Goal: Task Accomplishment & Management: Use online tool/utility

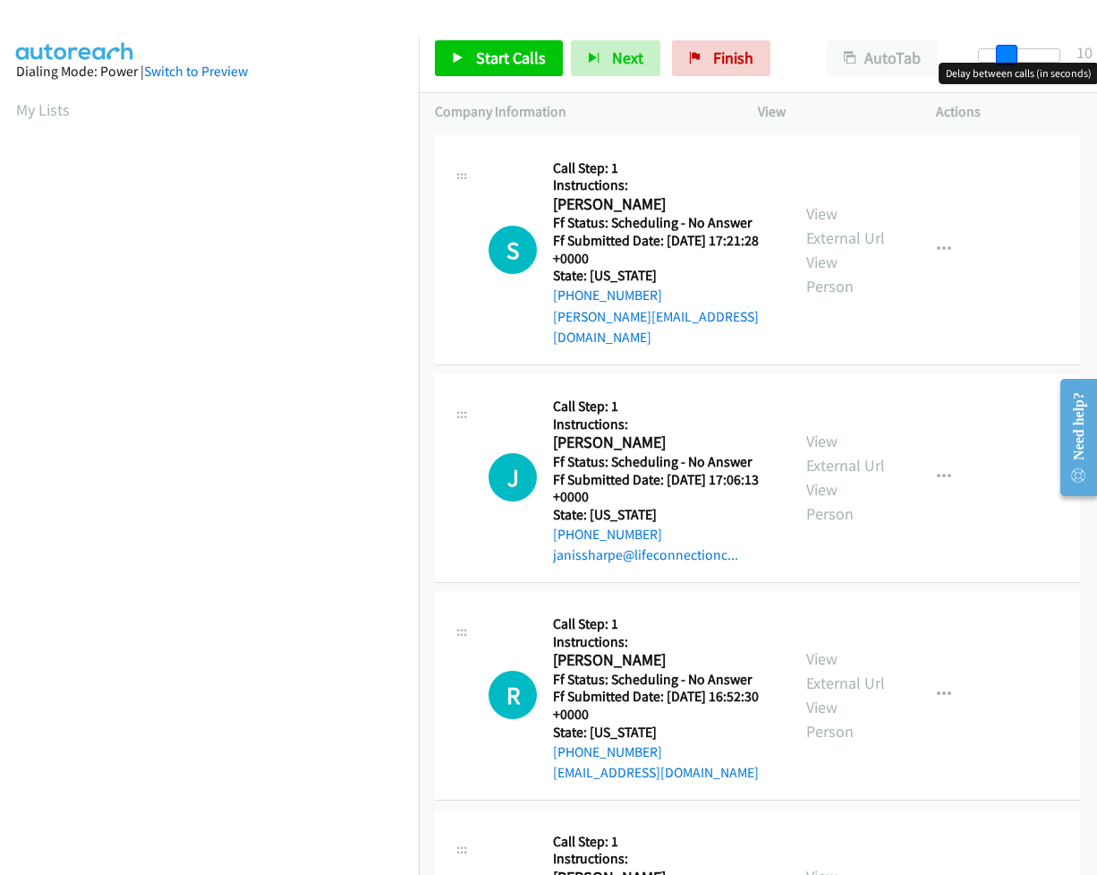
drag, startPoint x: 973, startPoint y: 54, endPoint x: 1002, endPoint y: 65, distance: 30.9
click at [1002, 65] on body "Start Calls Pause Next Finish Paused AutoTab AutoTab 10 Company Information Inf…" at bounding box center [548, 42] width 1097 height 85
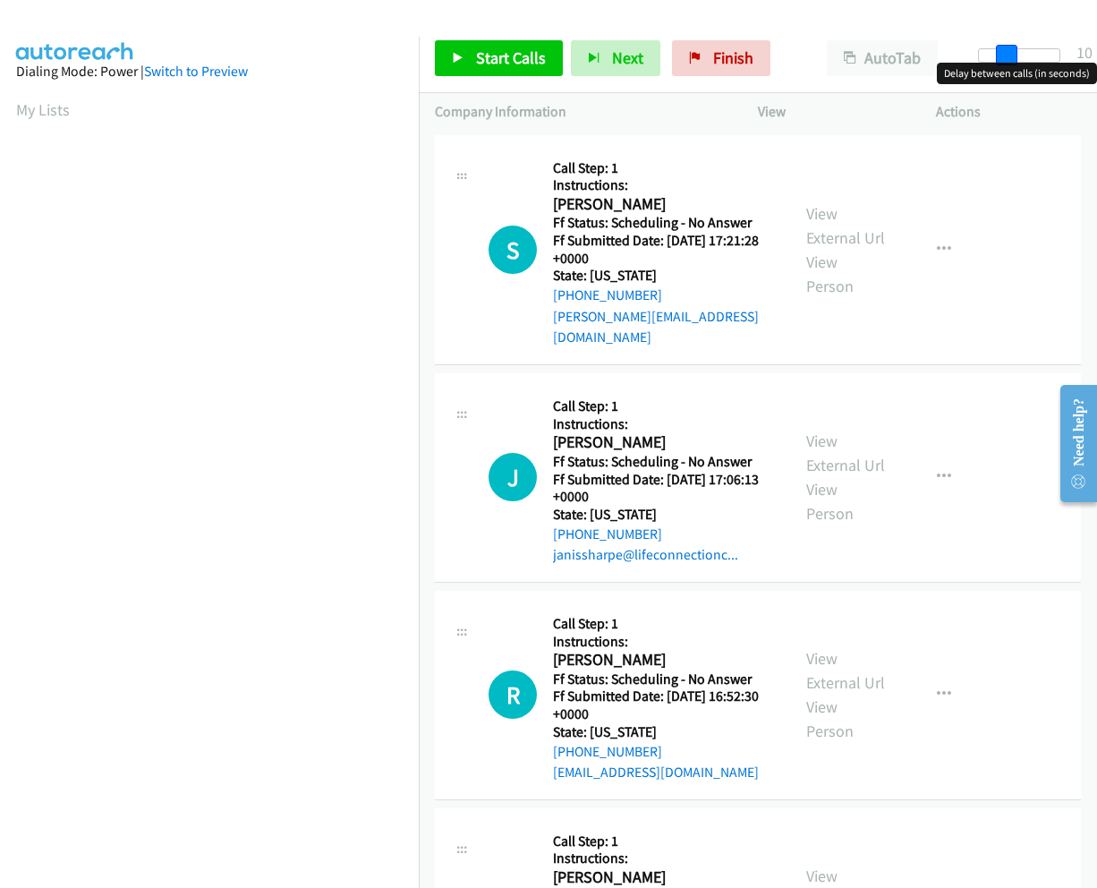
click at [1001, 55] on span at bounding box center [1006, 55] width 21 height 21
click at [506, 61] on span "Start Calls" at bounding box center [511, 57] width 70 height 21
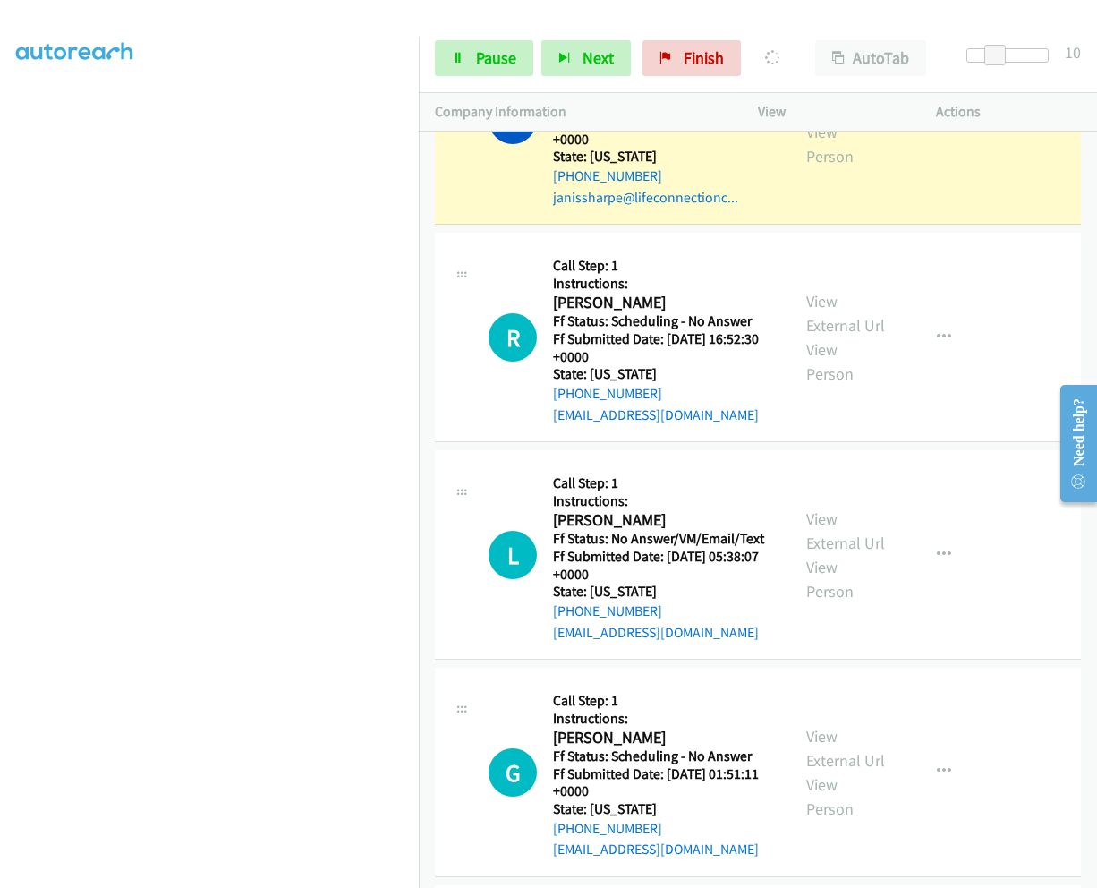
scroll to position [486, 0]
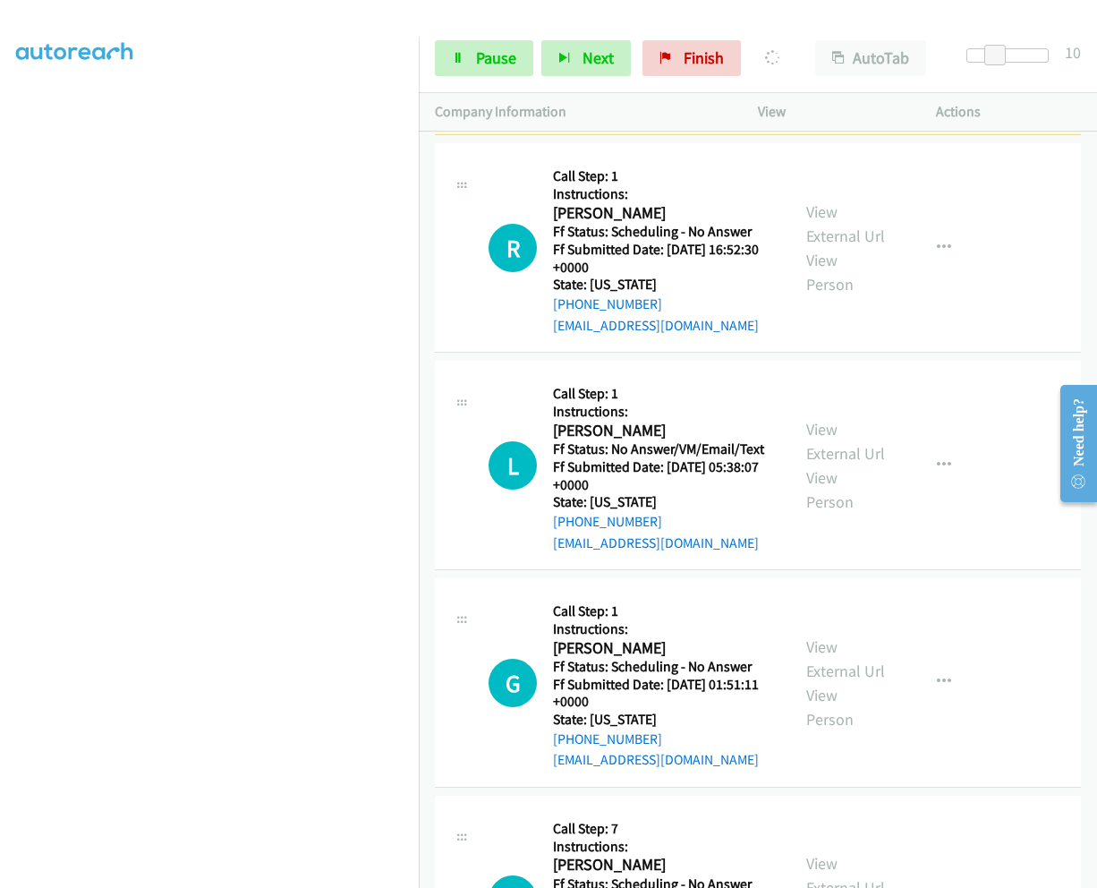
drag, startPoint x: 821, startPoint y: 170, endPoint x: 861, endPoint y: 181, distance: 41.7
click at [861, 200] on div "View External Url View Person" at bounding box center [846, 248] width 81 height 97
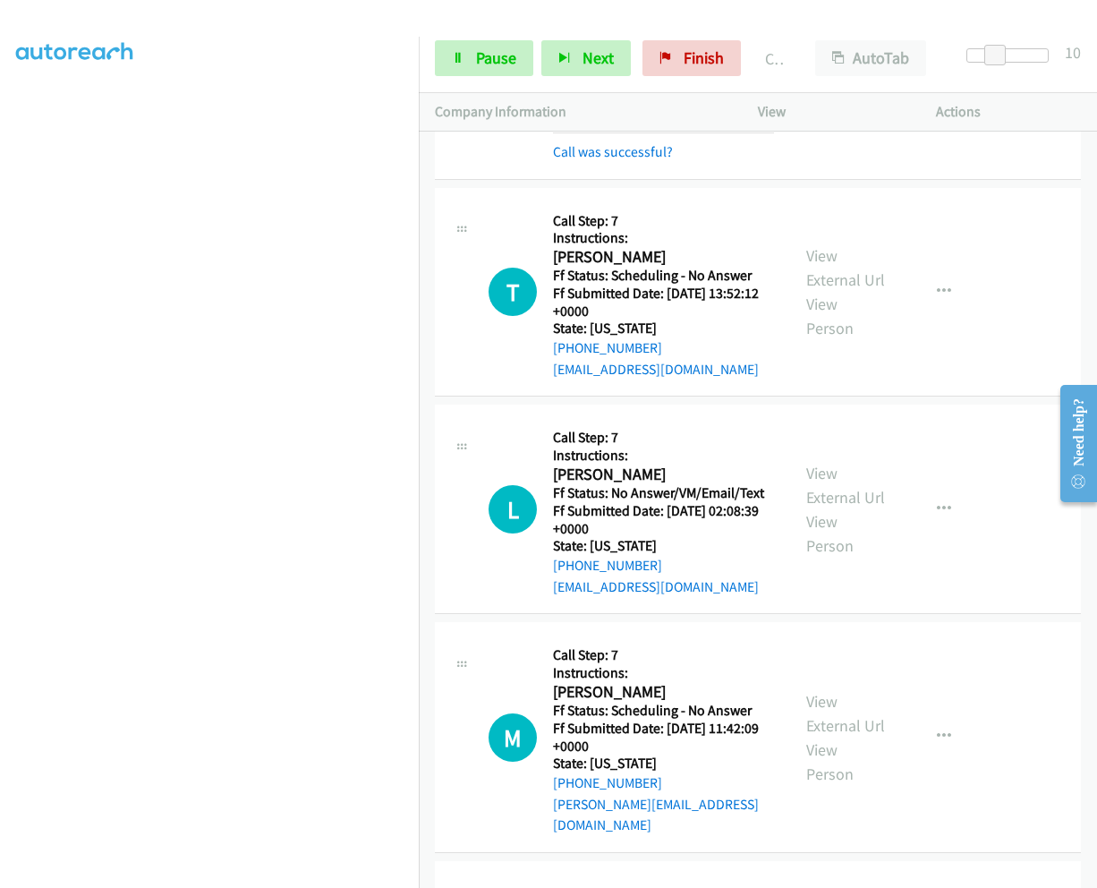
scroll to position [1279, 0]
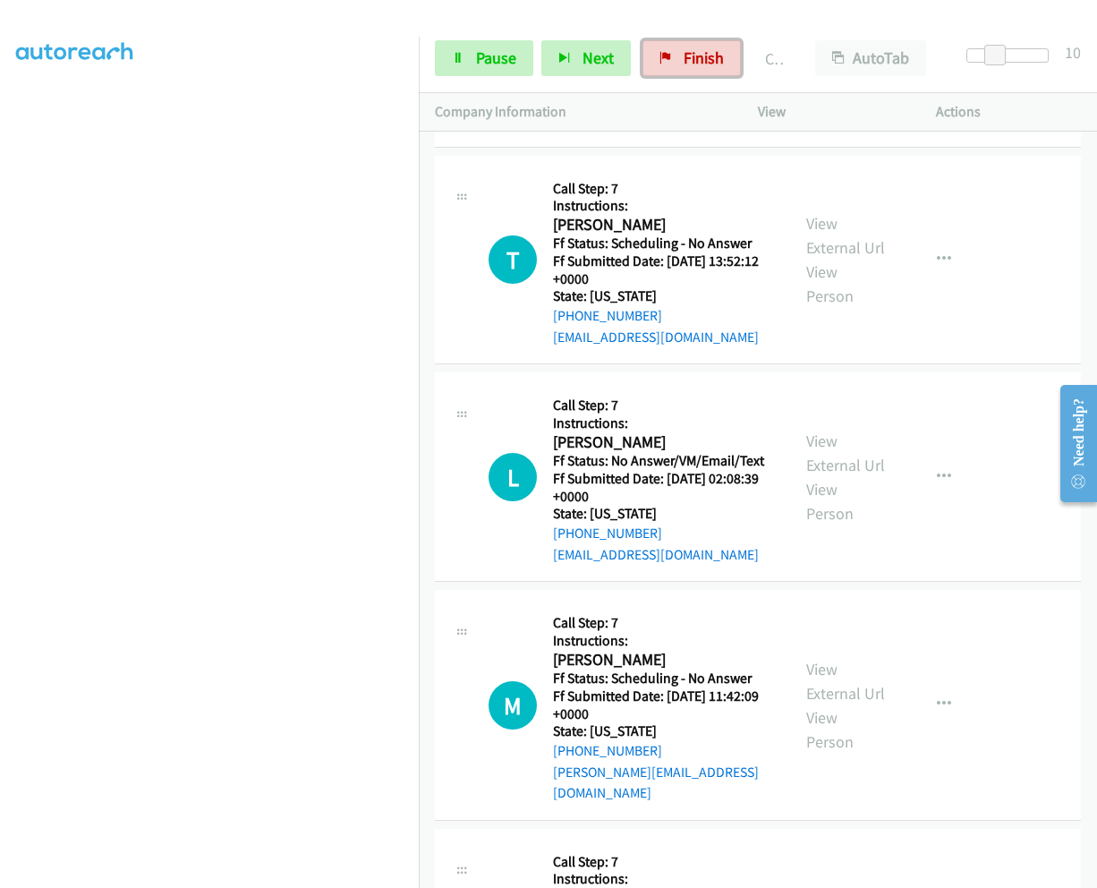
drag, startPoint x: 714, startPoint y: 64, endPoint x: 617, endPoint y: 104, distance: 105.6
click at [714, 64] on span "Finish" at bounding box center [704, 57] width 40 height 21
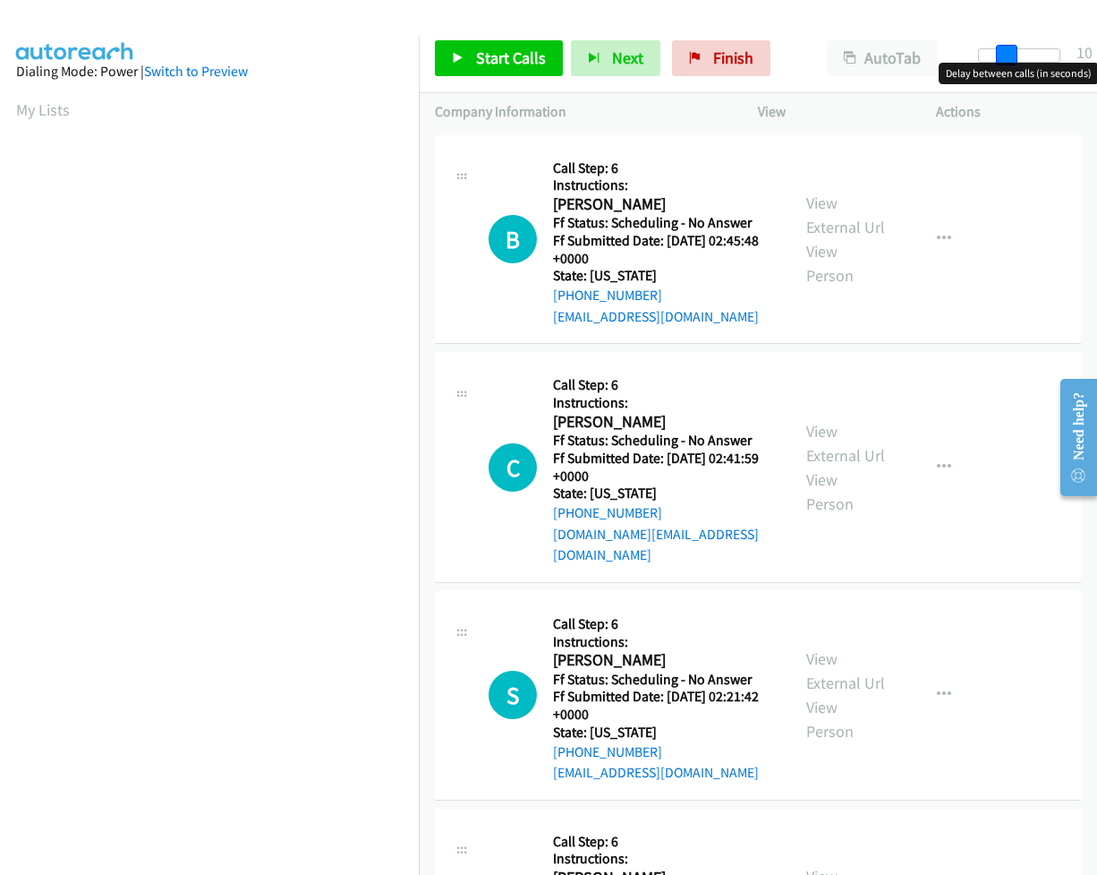
drag, startPoint x: 977, startPoint y: 50, endPoint x: 1003, endPoint y: 61, distance: 28.1
click at [1003, 61] on span at bounding box center [1006, 55] width 21 height 21
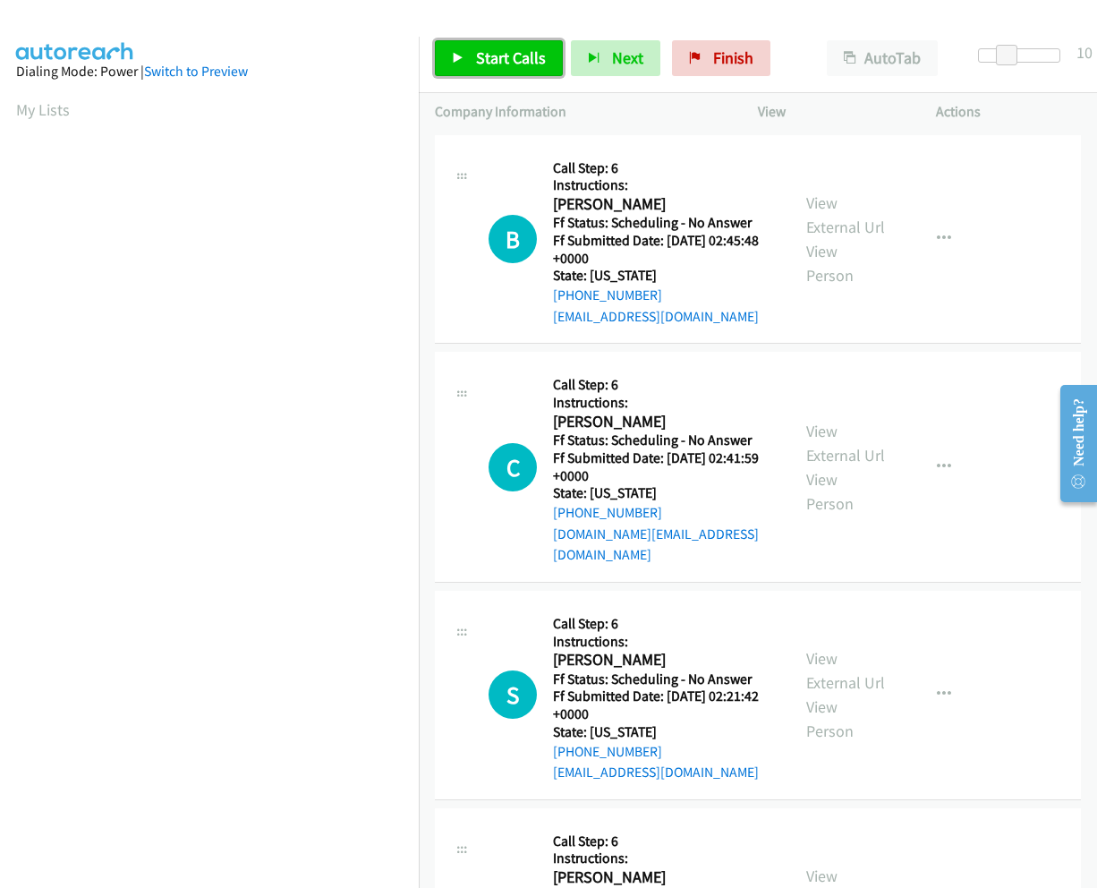
click at [500, 58] on span "Start Calls" at bounding box center [511, 57] width 70 height 21
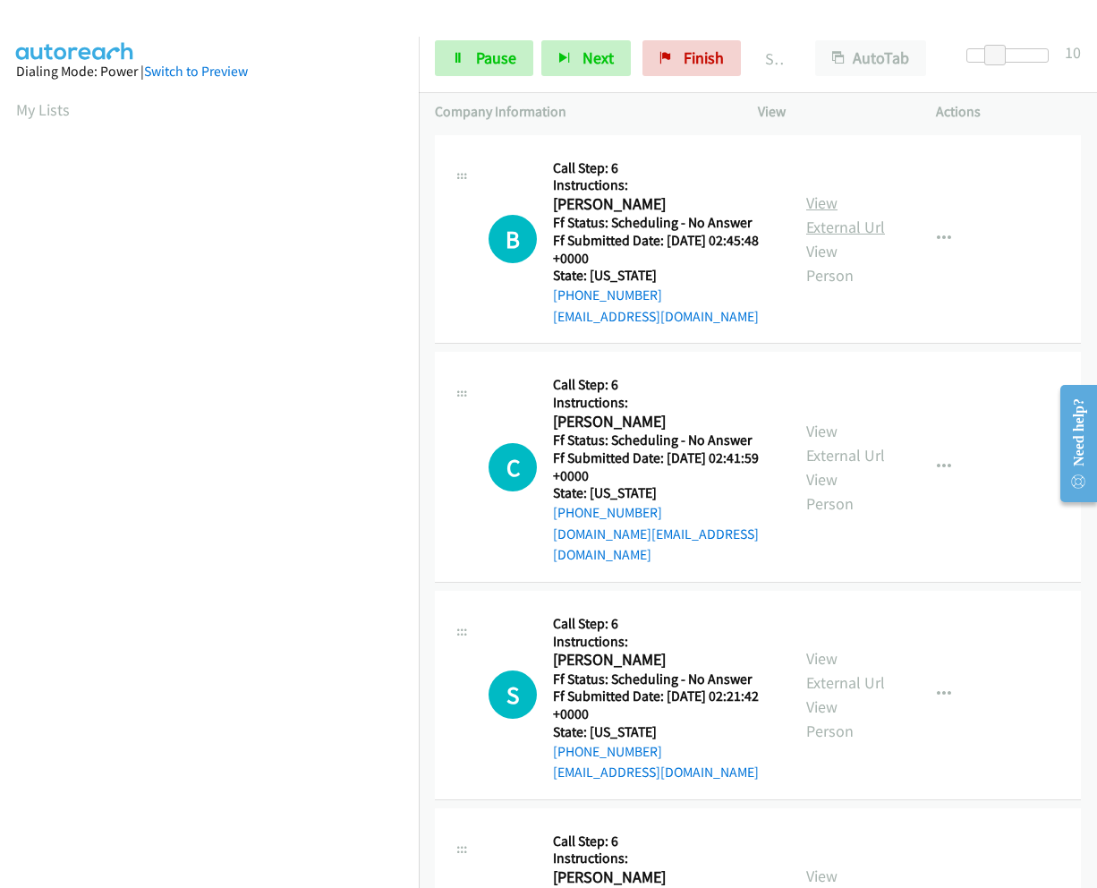
click at [806, 192] on link "View External Url" at bounding box center [845, 214] width 79 height 45
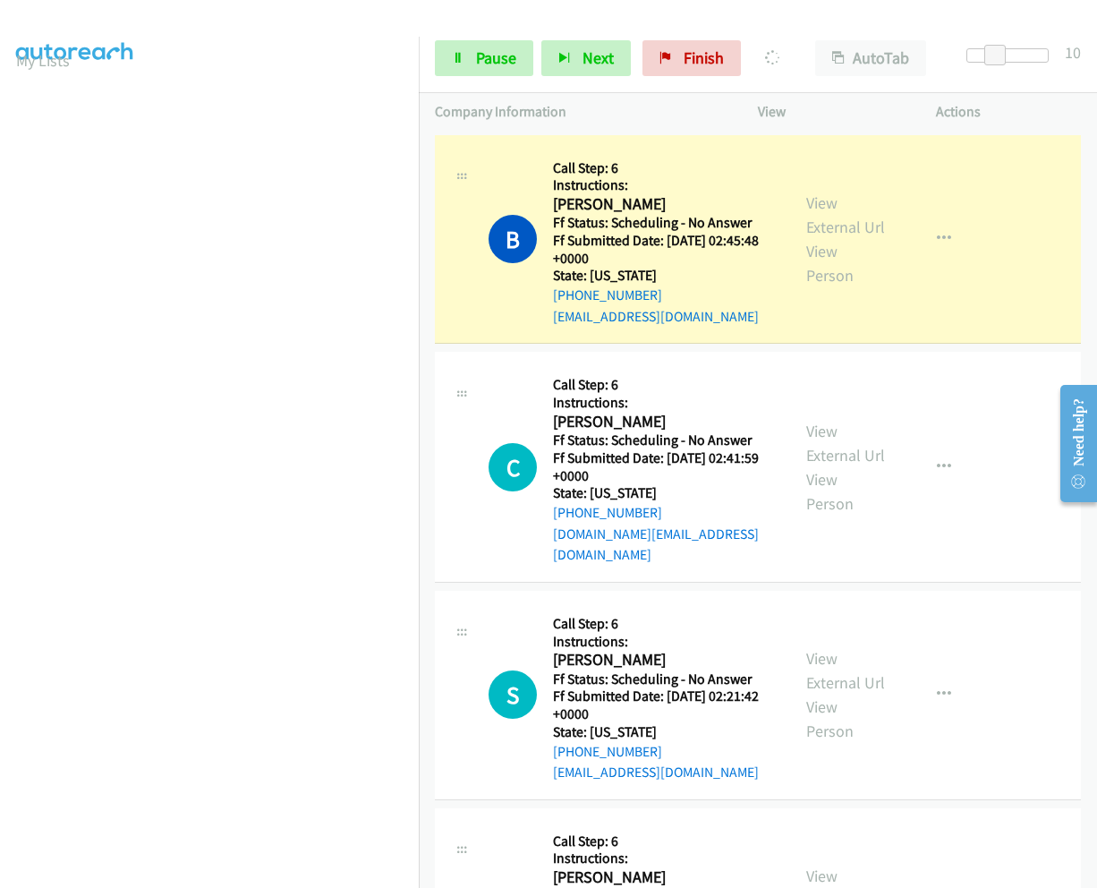
scroll to position [115, 0]
click at [485, 55] on span "Pause" at bounding box center [496, 57] width 40 height 21
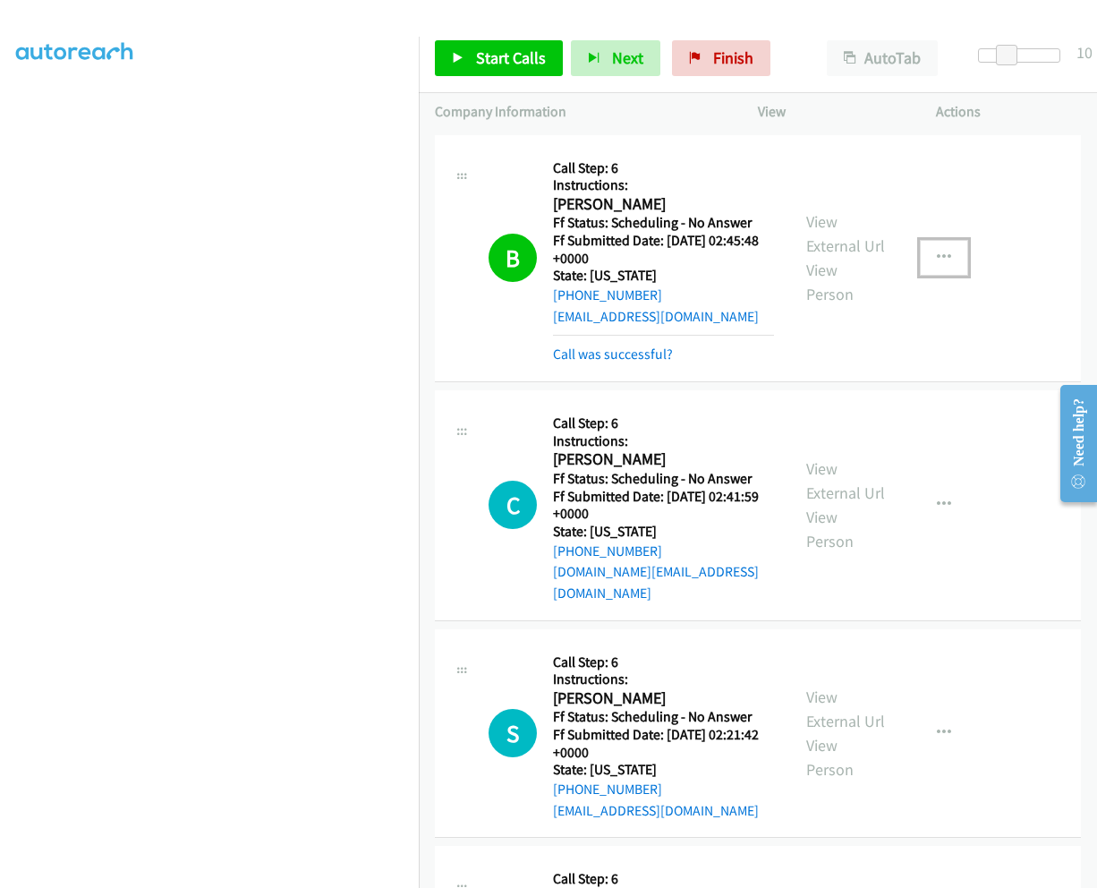
click at [940, 257] on icon "button" at bounding box center [944, 258] width 14 height 14
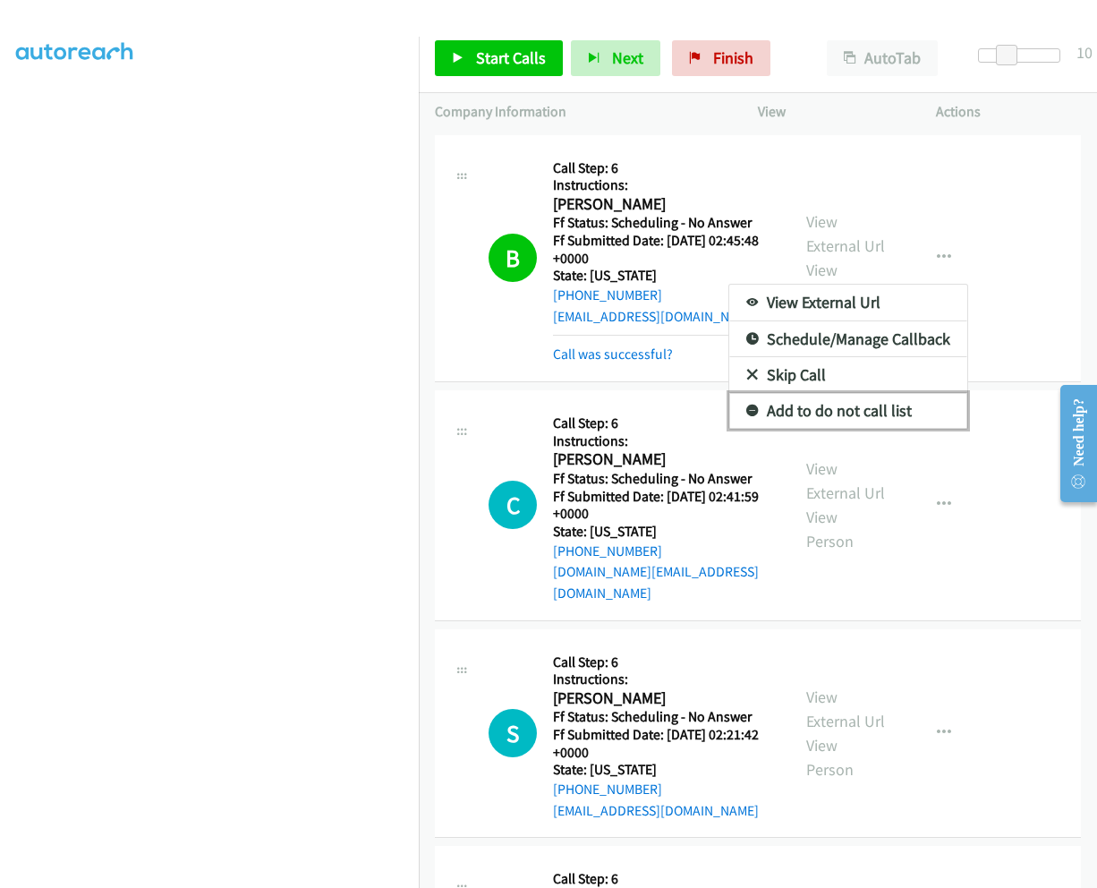
click at [837, 407] on link "Add to do not call list" at bounding box center [849, 411] width 238 height 36
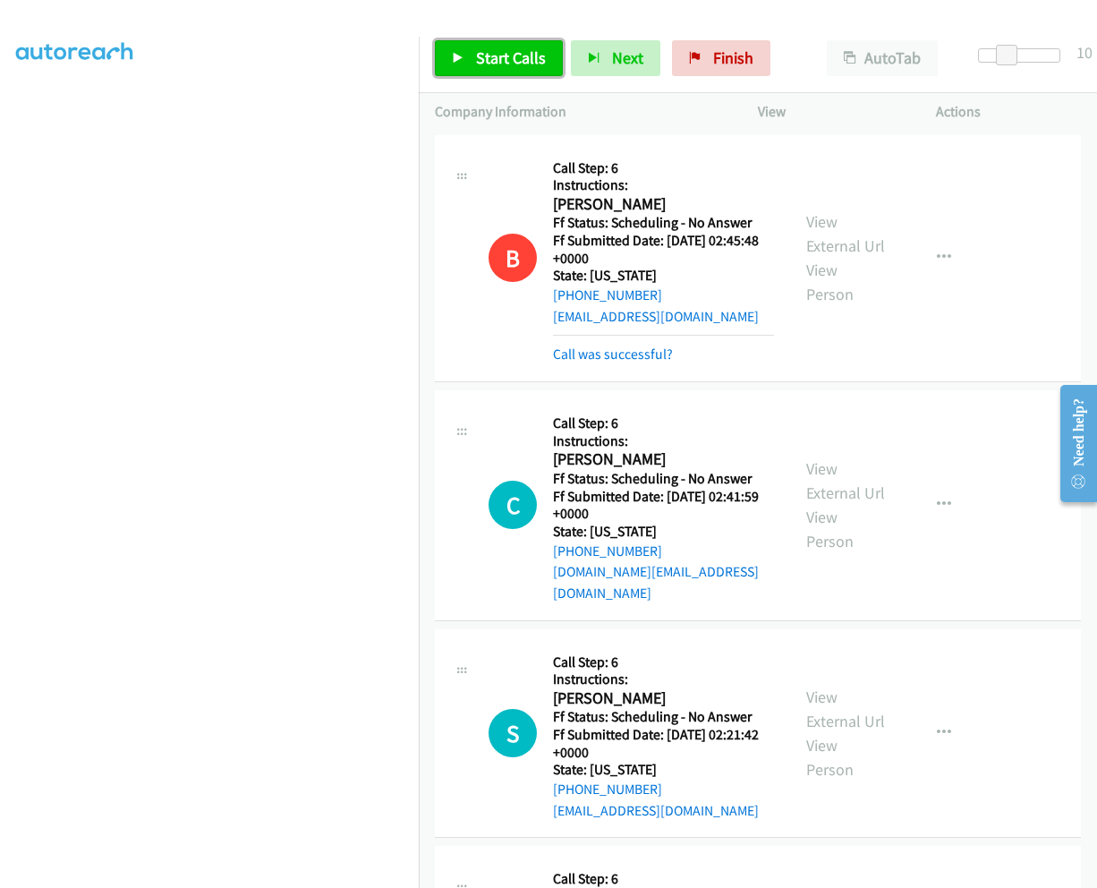
click at [510, 66] on span "Start Calls" at bounding box center [511, 57] width 70 height 21
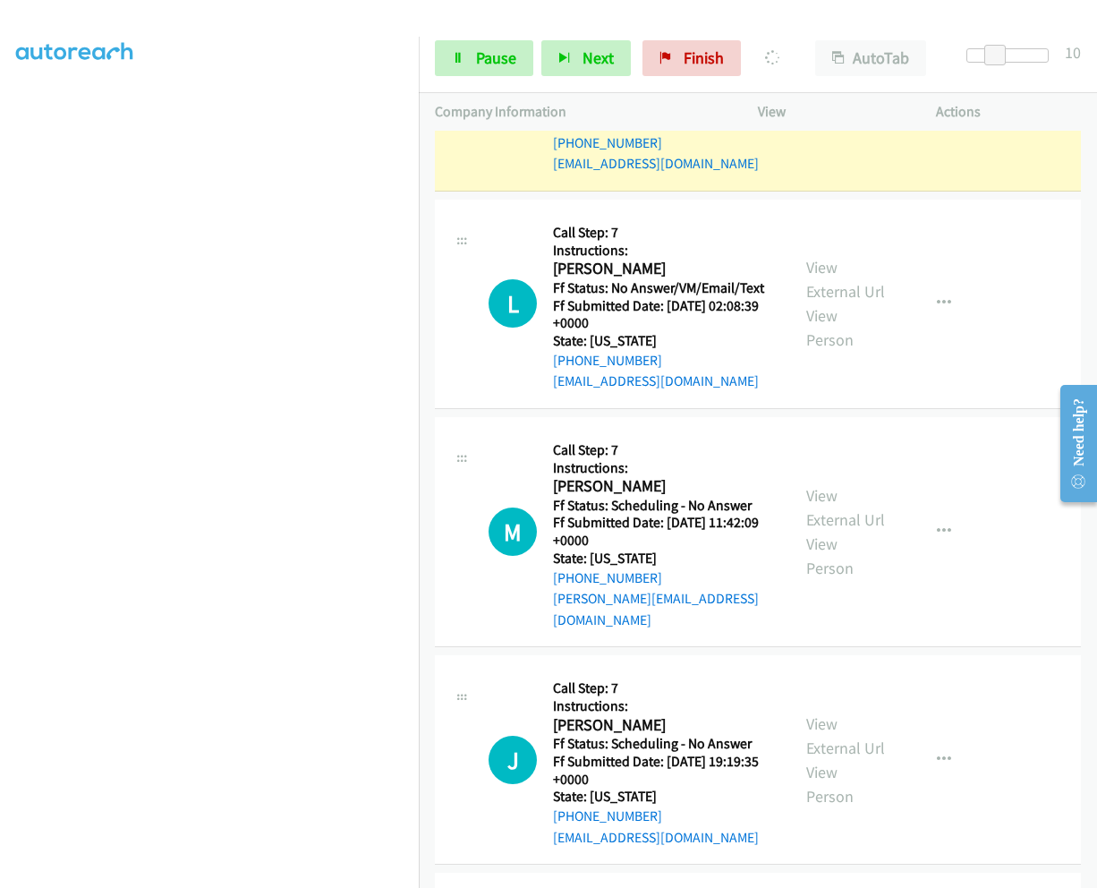
scroll to position [1739, 0]
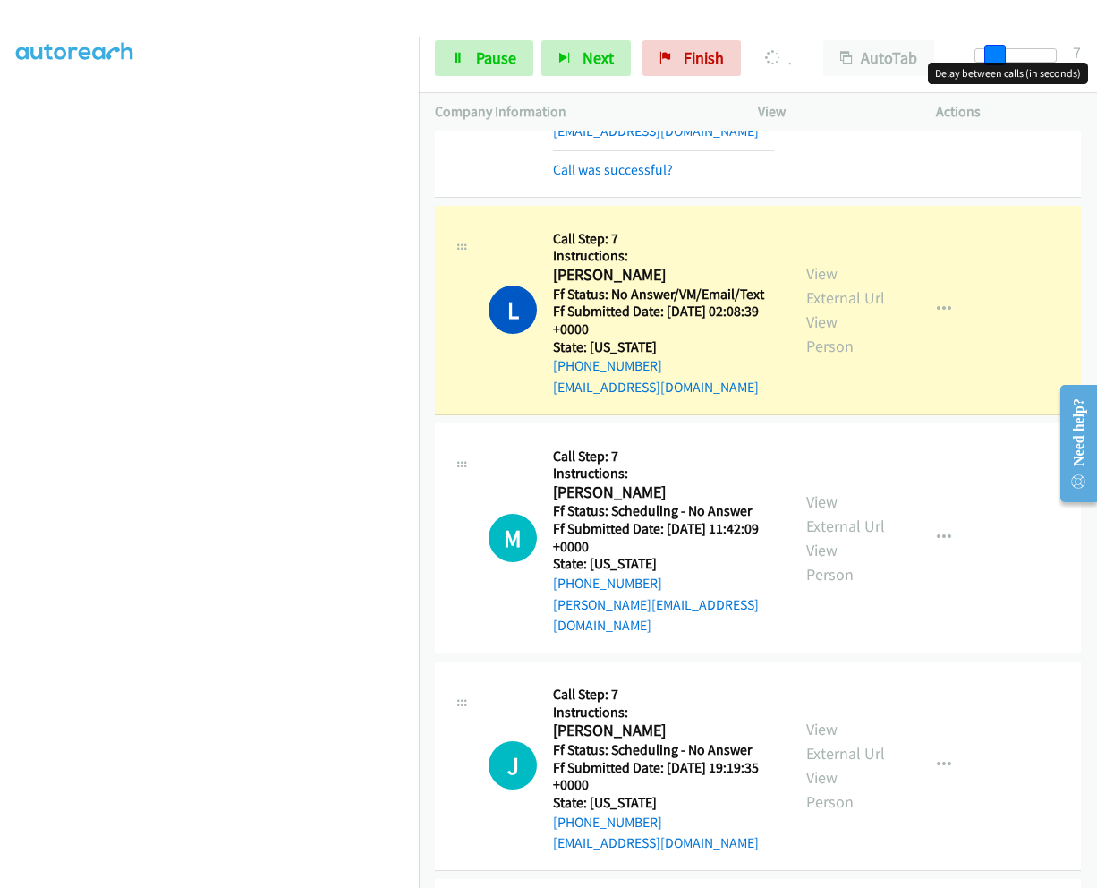
click at [984, 50] on div at bounding box center [1016, 55] width 82 height 14
click at [956, 14] on div at bounding box center [540, 34] width 1081 height 69
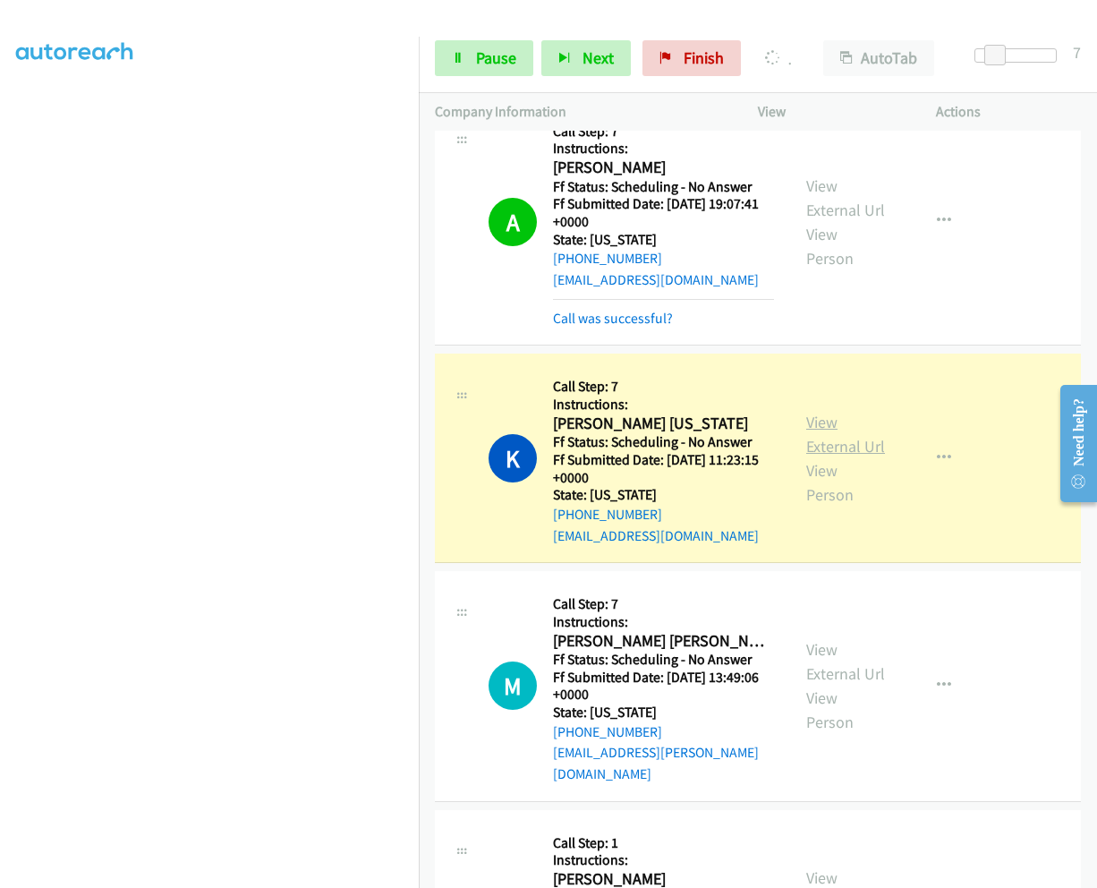
scroll to position [3056, 0]
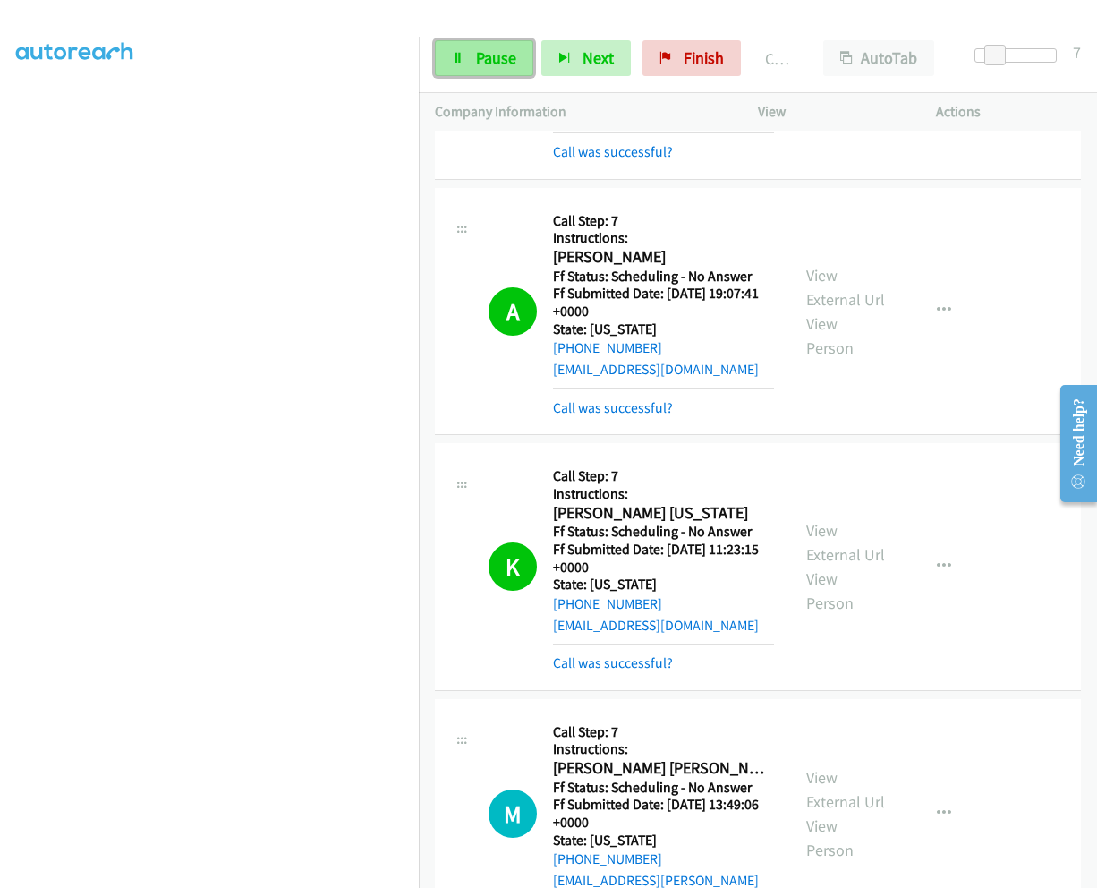
click at [473, 55] on link "Pause" at bounding box center [484, 58] width 98 height 36
drag, startPoint x: 659, startPoint y: 562, endPoint x: 573, endPoint y: 564, distance: 85.9
click at [573, 593] on div "[PHONE_NUMBER]" at bounding box center [663, 603] width 221 height 21
copy link "347-743-4445"
click at [481, 46] on link "Start Calls" at bounding box center [499, 58] width 128 height 36
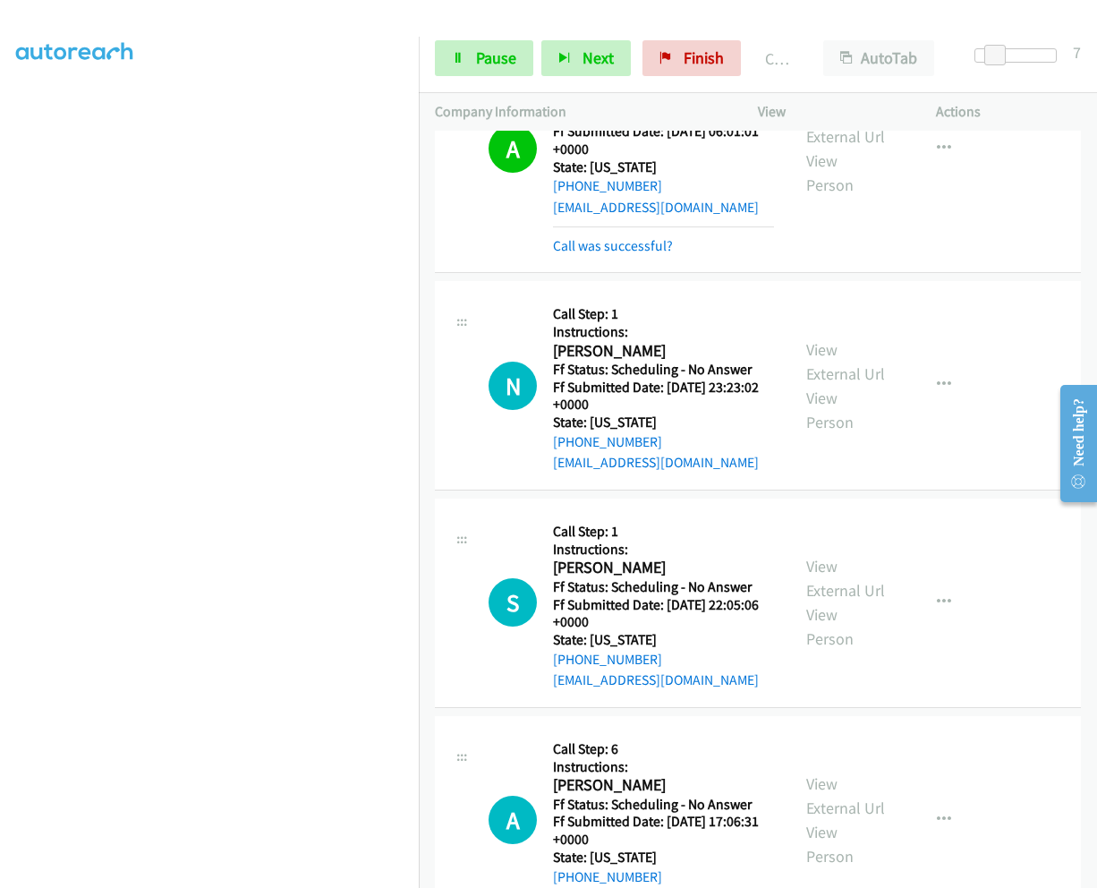
scroll to position [4488, 0]
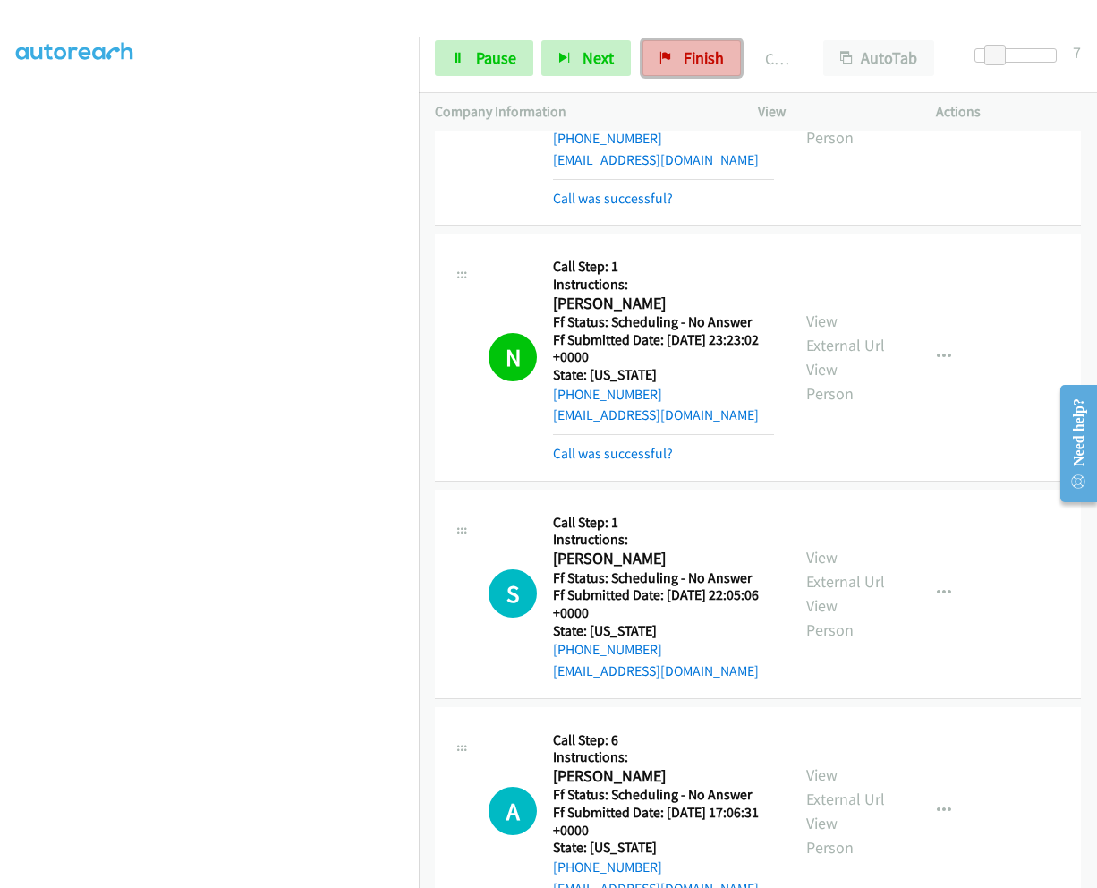
click at [661, 60] on icon at bounding box center [666, 59] width 13 height 13
